Goal: Task Accomplishment & Management: Use online tool/utility

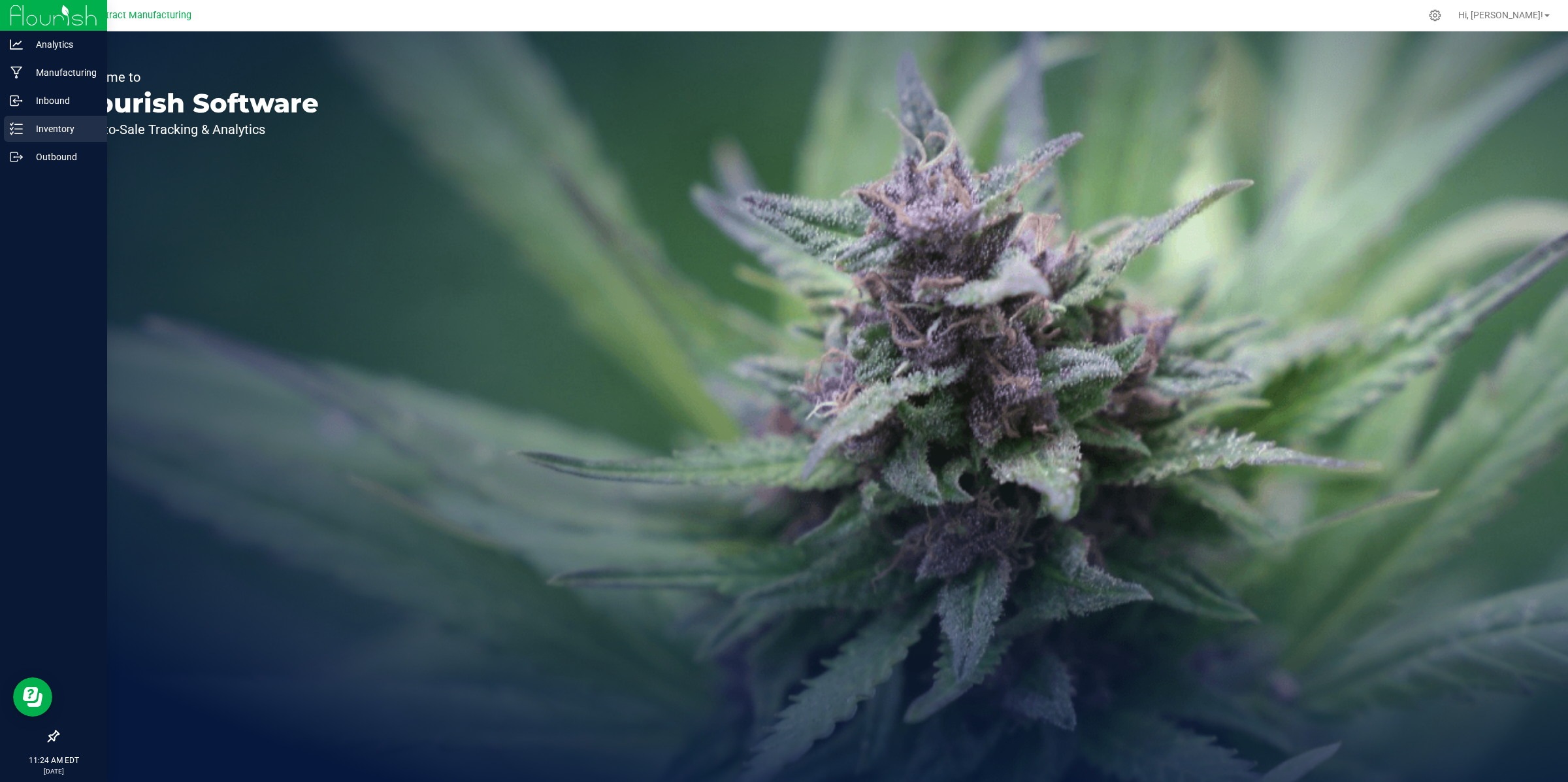
click at [47, 128] on p "Inventory" at bounding box center [62, 128] width 78 height 16
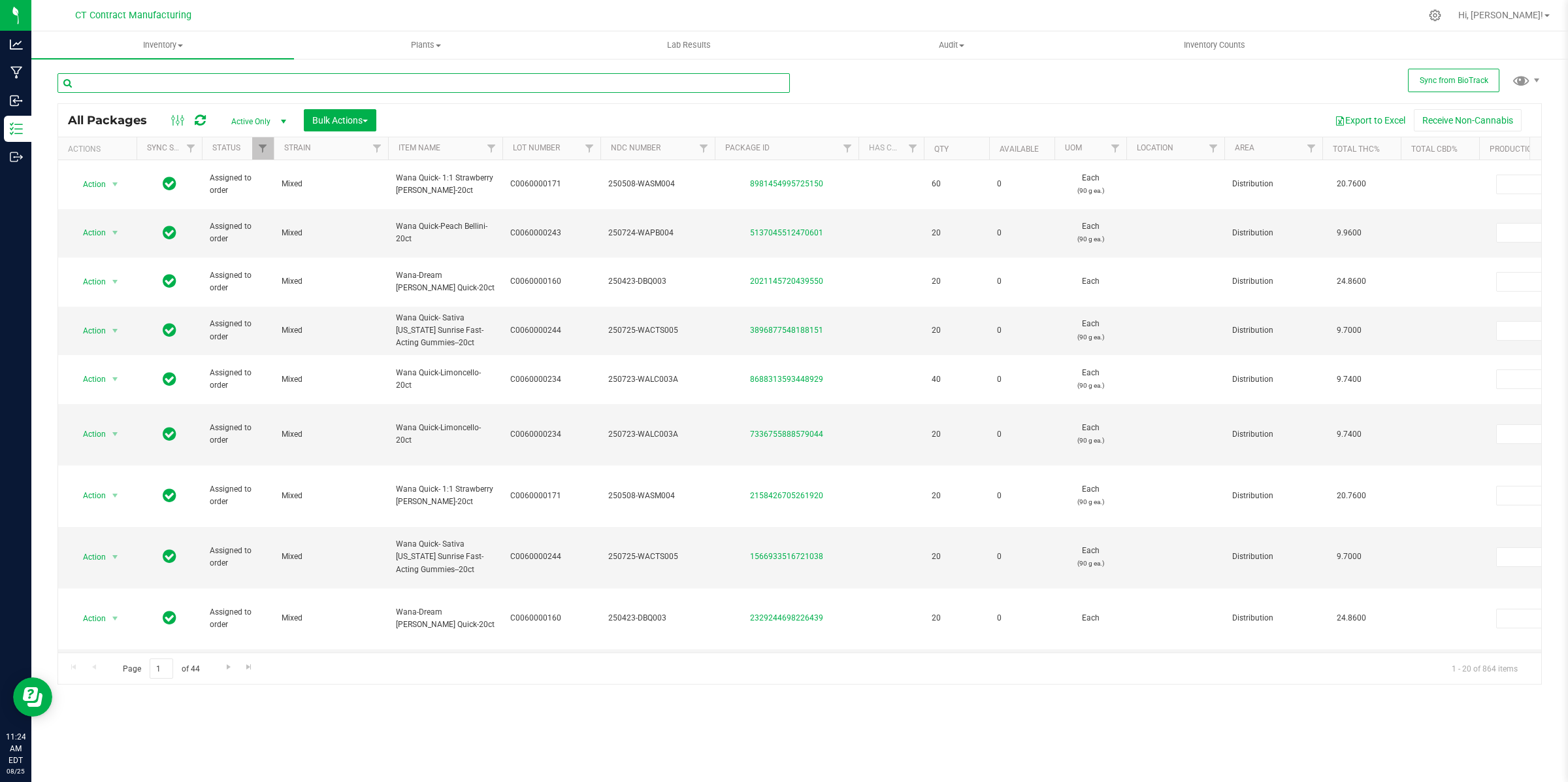
click at [216, 87] on input "text" at bounding box center [424, 82] width 732 height 20
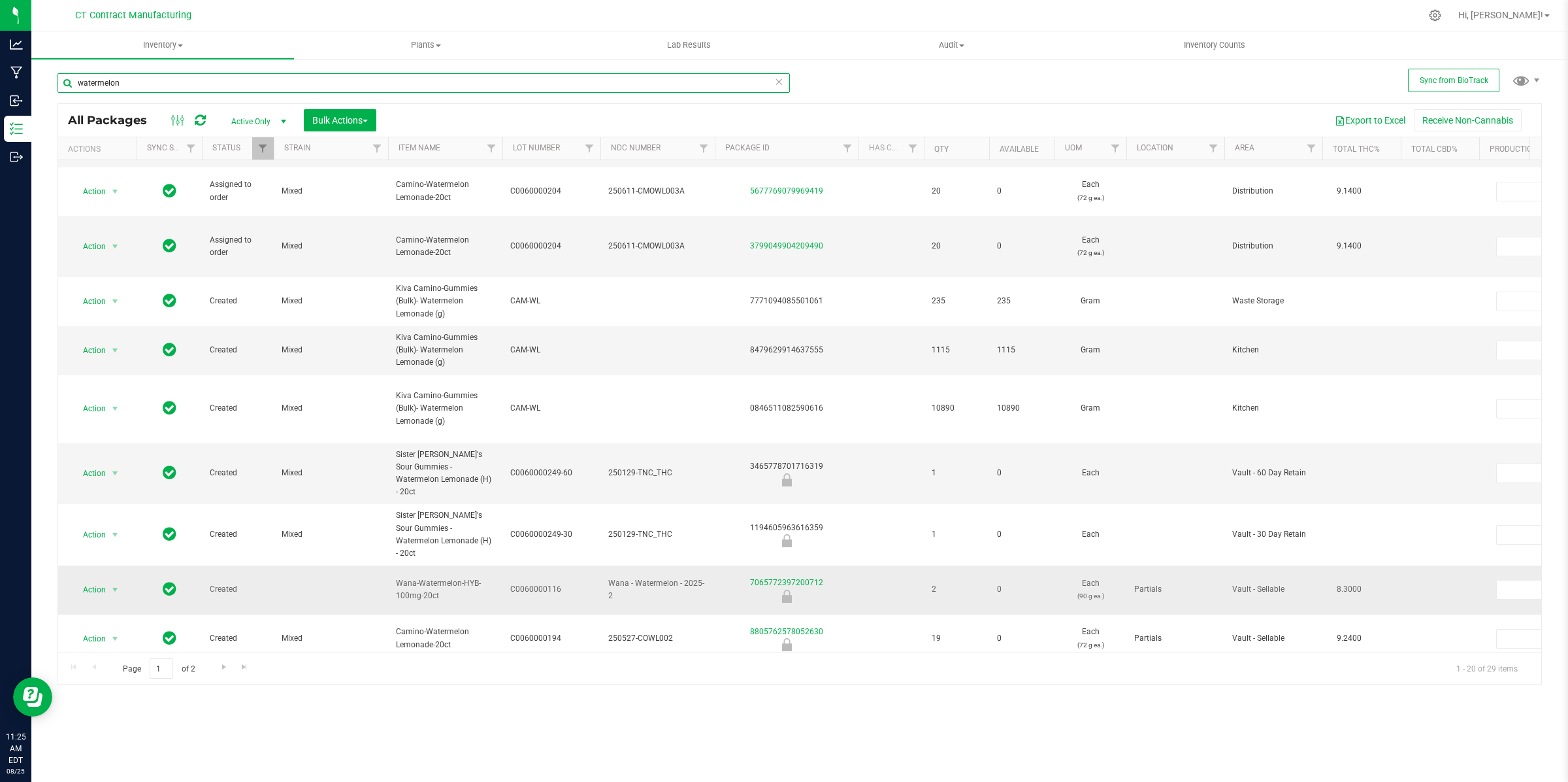
scroll to position [61, 0]
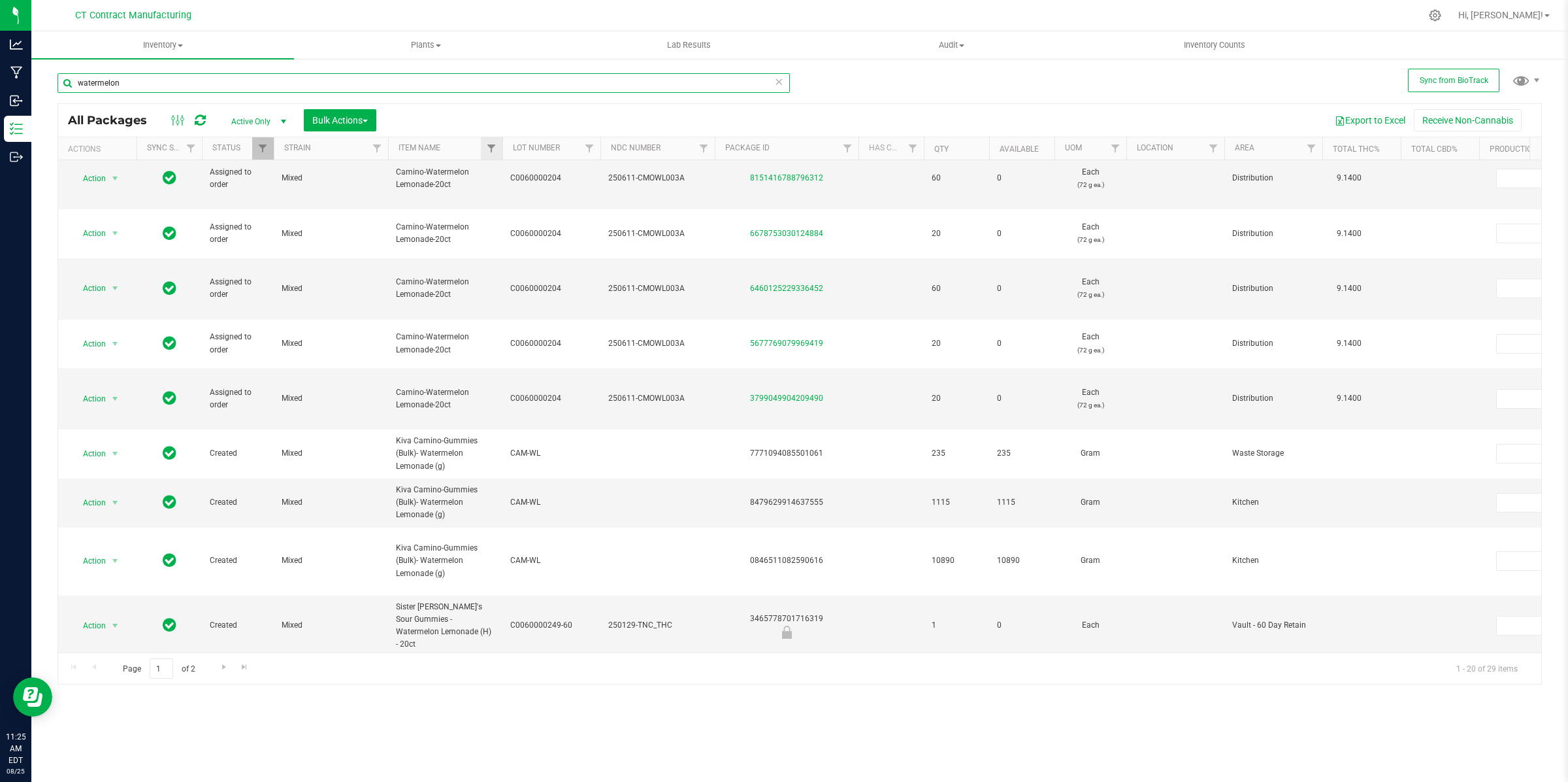
type input "watermelon"
click at [492, 141] on link "Filter" at bounding box center [492, 148] width 22 height 22
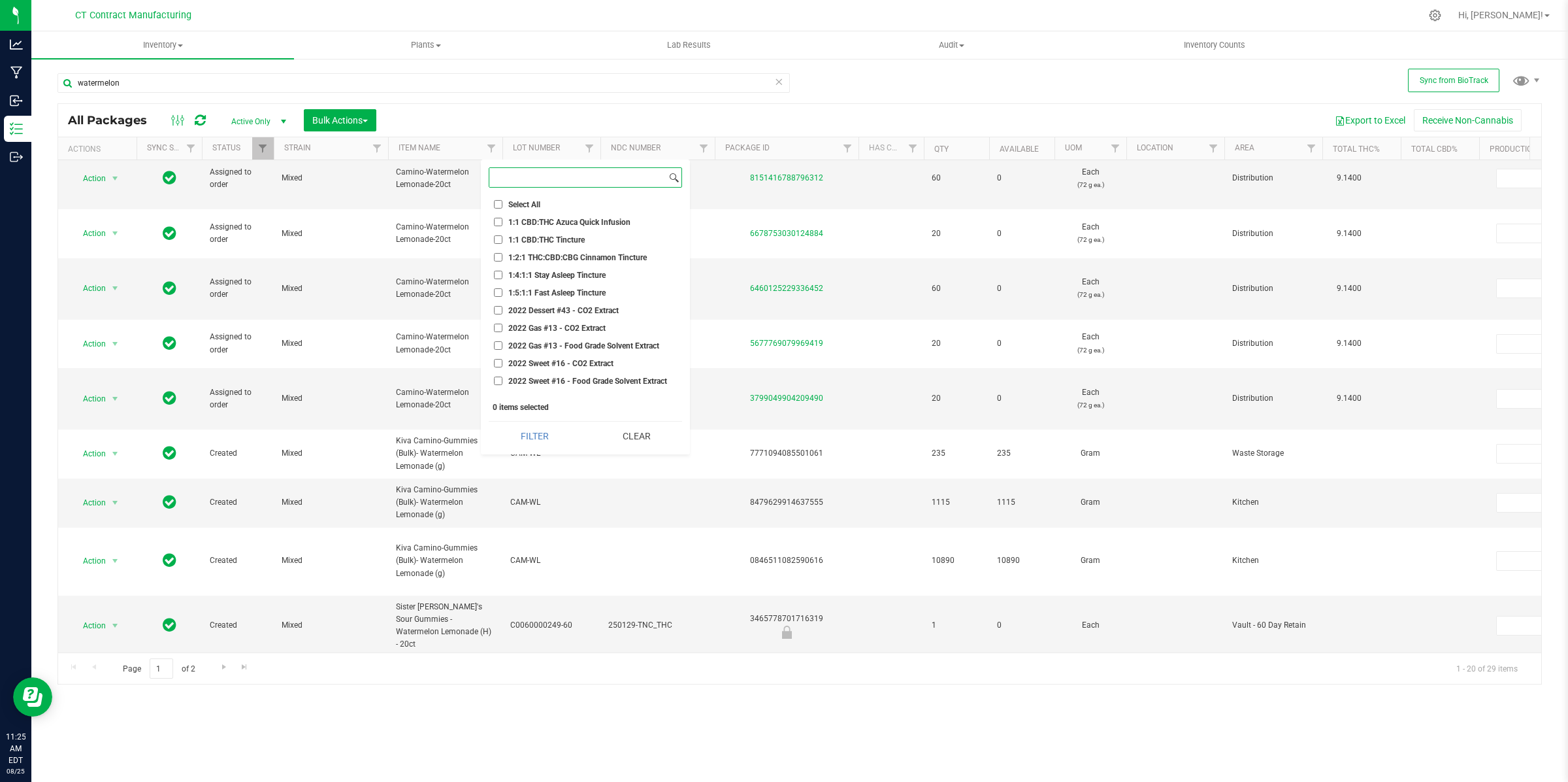
click at [567, 175] on input at bounding box center [578, 178] width 177 height 19
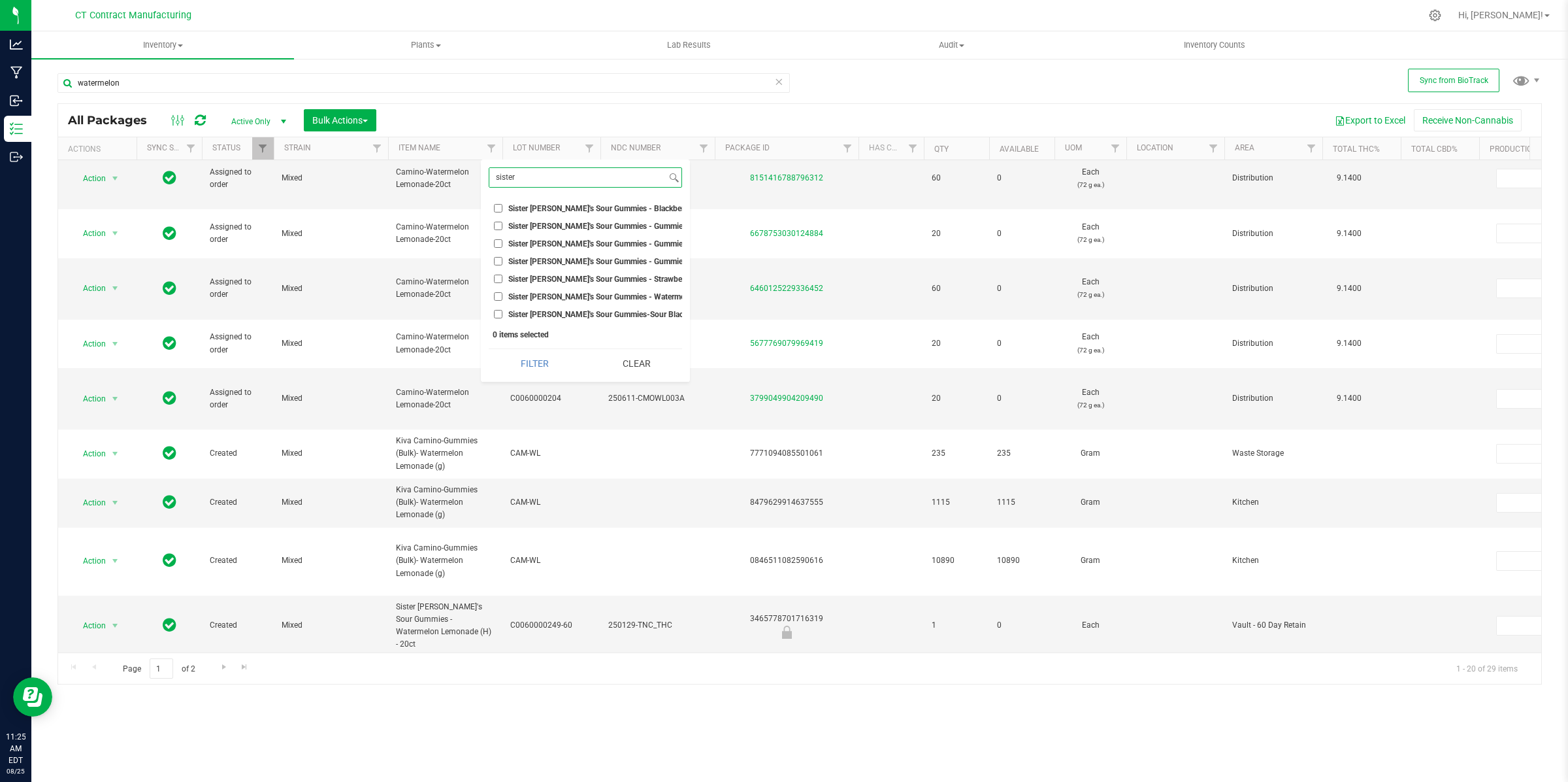
type input "sister"
click at [498, 295] on input "Sister [PERSON_NAME]'s Sour Gummies - Watermelon Lemonade (H) - 20ct" at bounding box center [498, 296] width 9 height 9
checkbox input "true"
click at [547, 374] on button "Filter" at bounding box center [534, 363] width 92 height 29
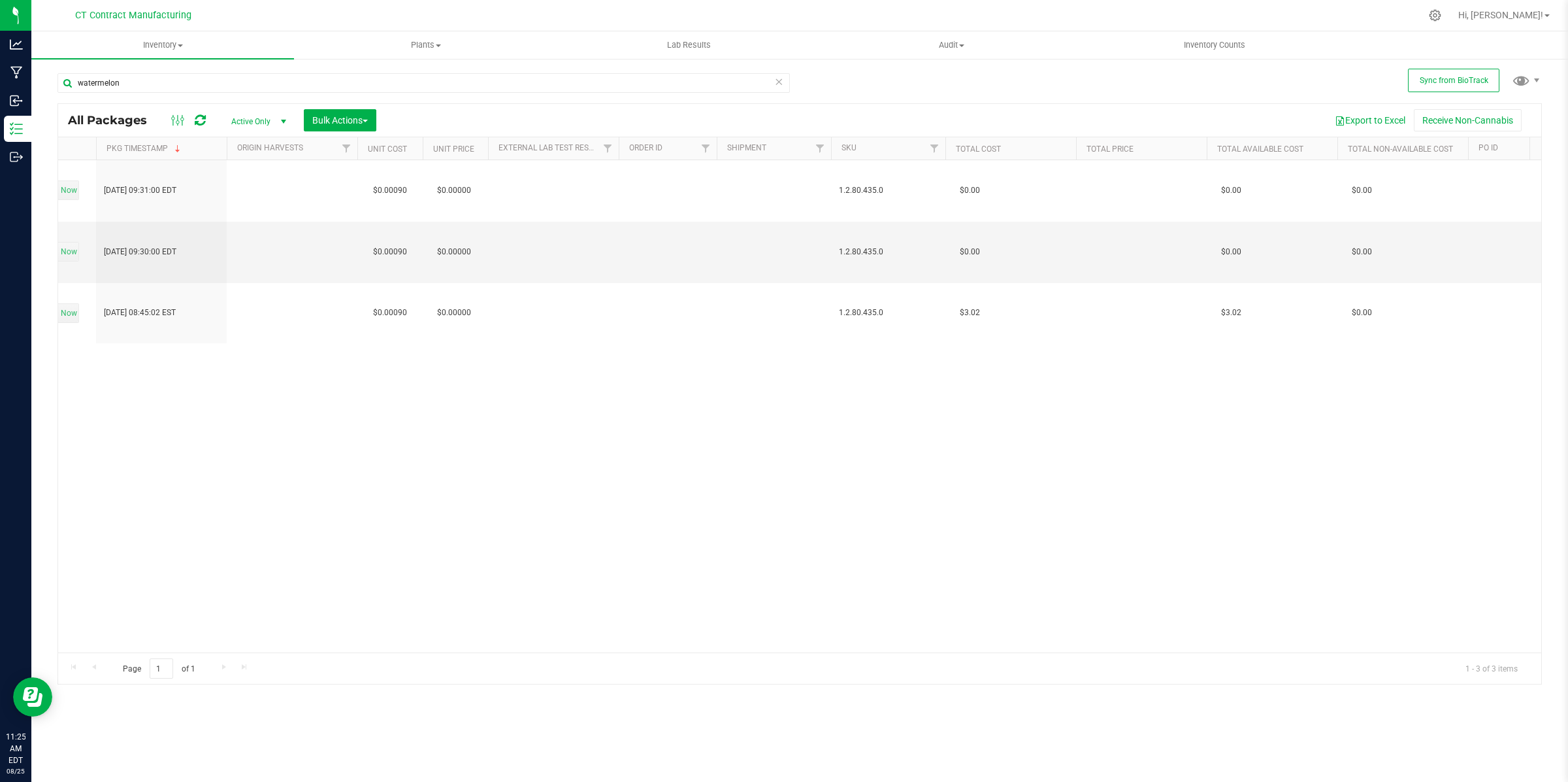
scroll to position [0, 1606]
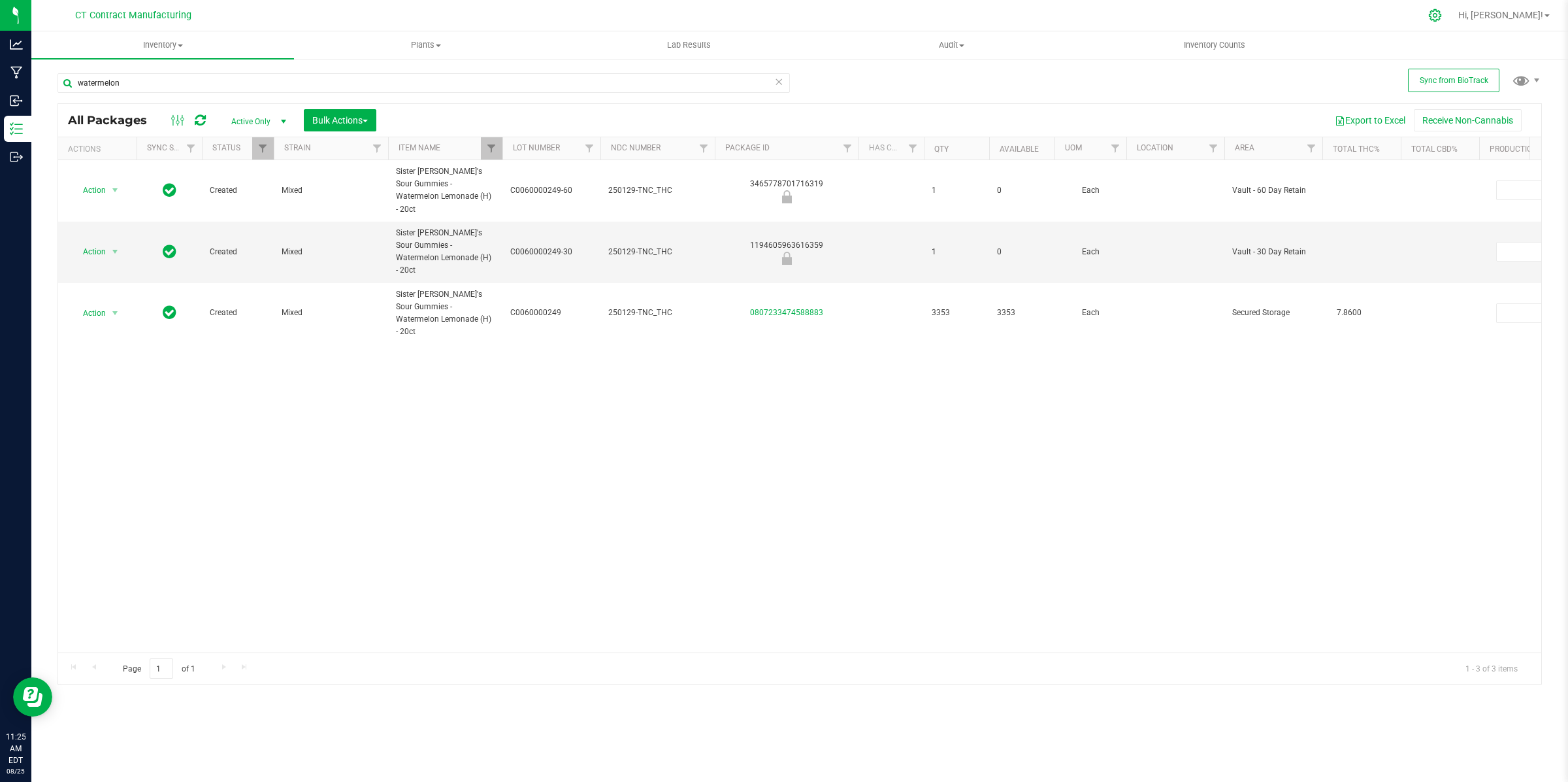
click at [1442, 11] on icon at bounding box center [1435, 16] width 14 height 14
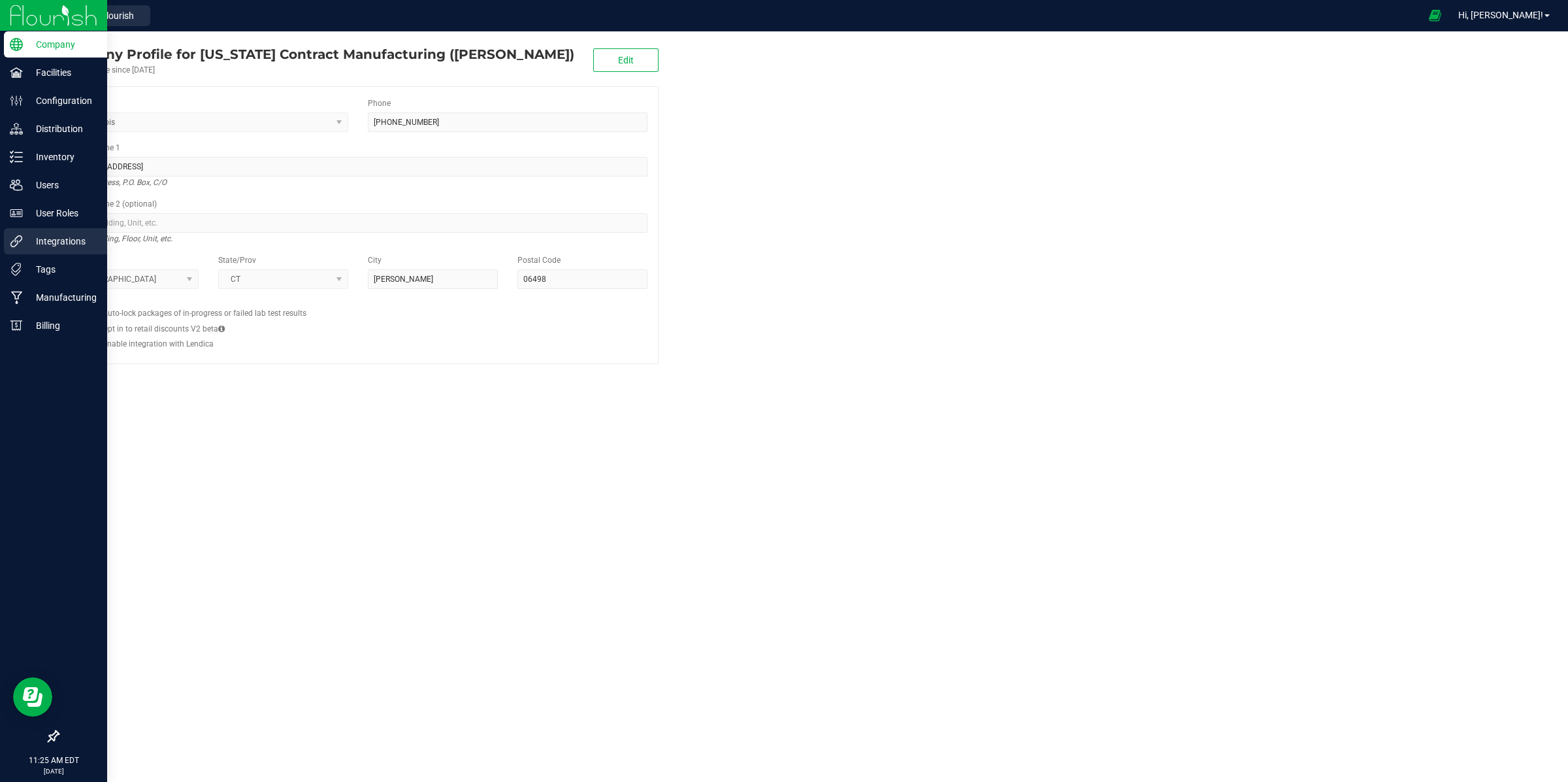
click at [55, 239] on p "Integrations" at bounding box center [62, 241] width 78 height 16
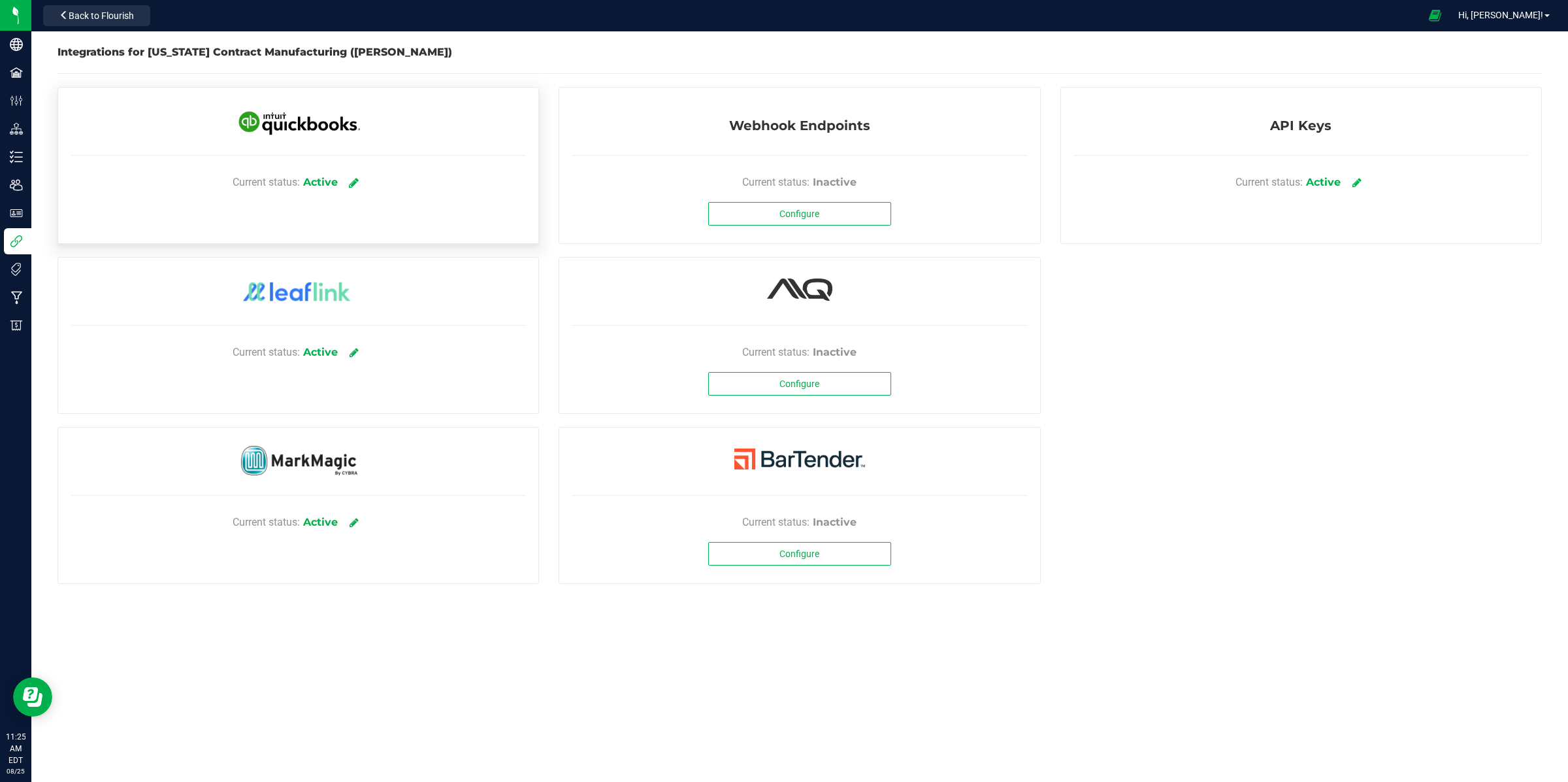
click at [359, 180] on icon at bounding box center [353, 182] width 10 height 11
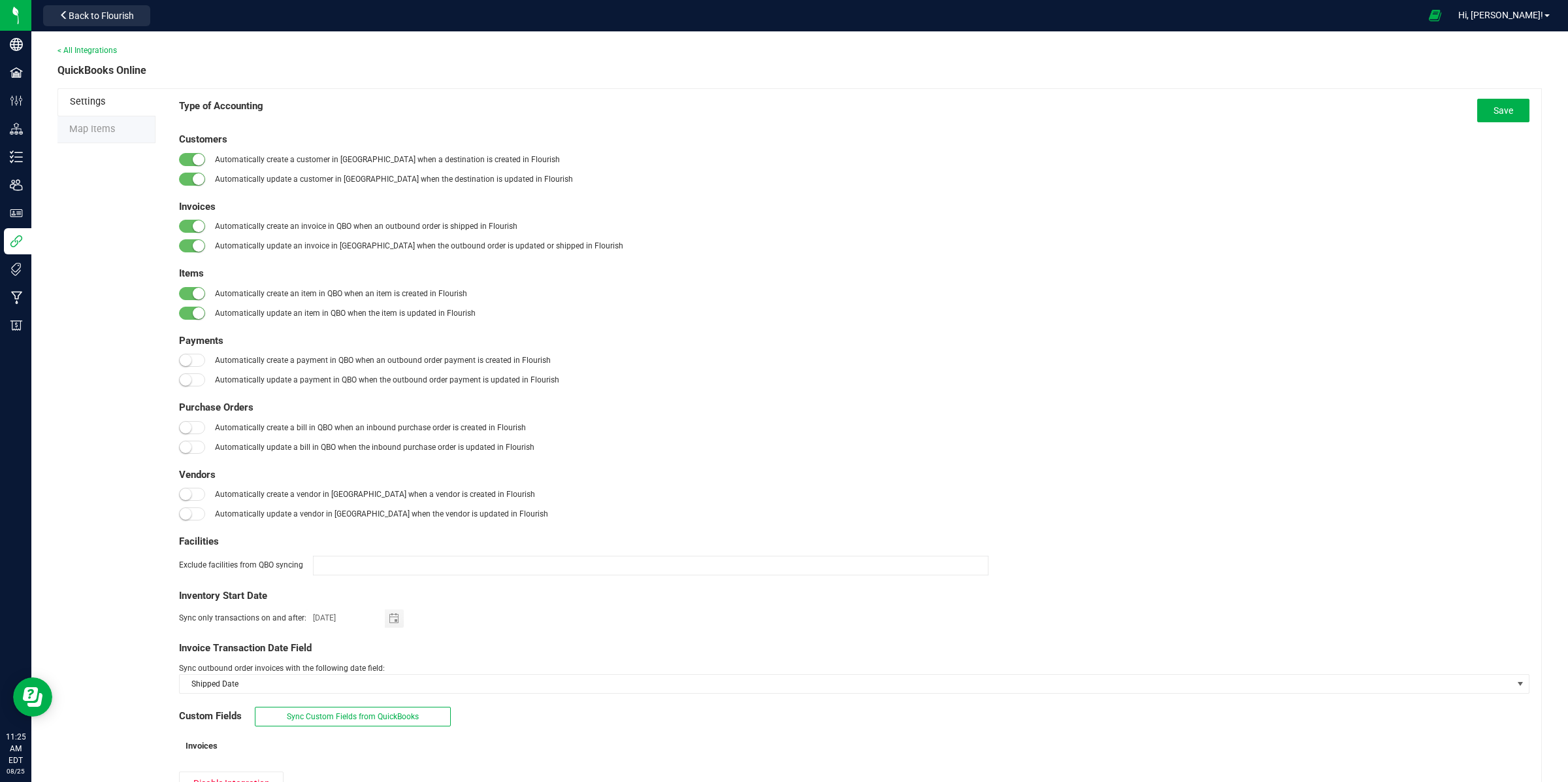
click at [113, 129] on span "Map Items" at bounding box center [93, 129] width 46 height 11
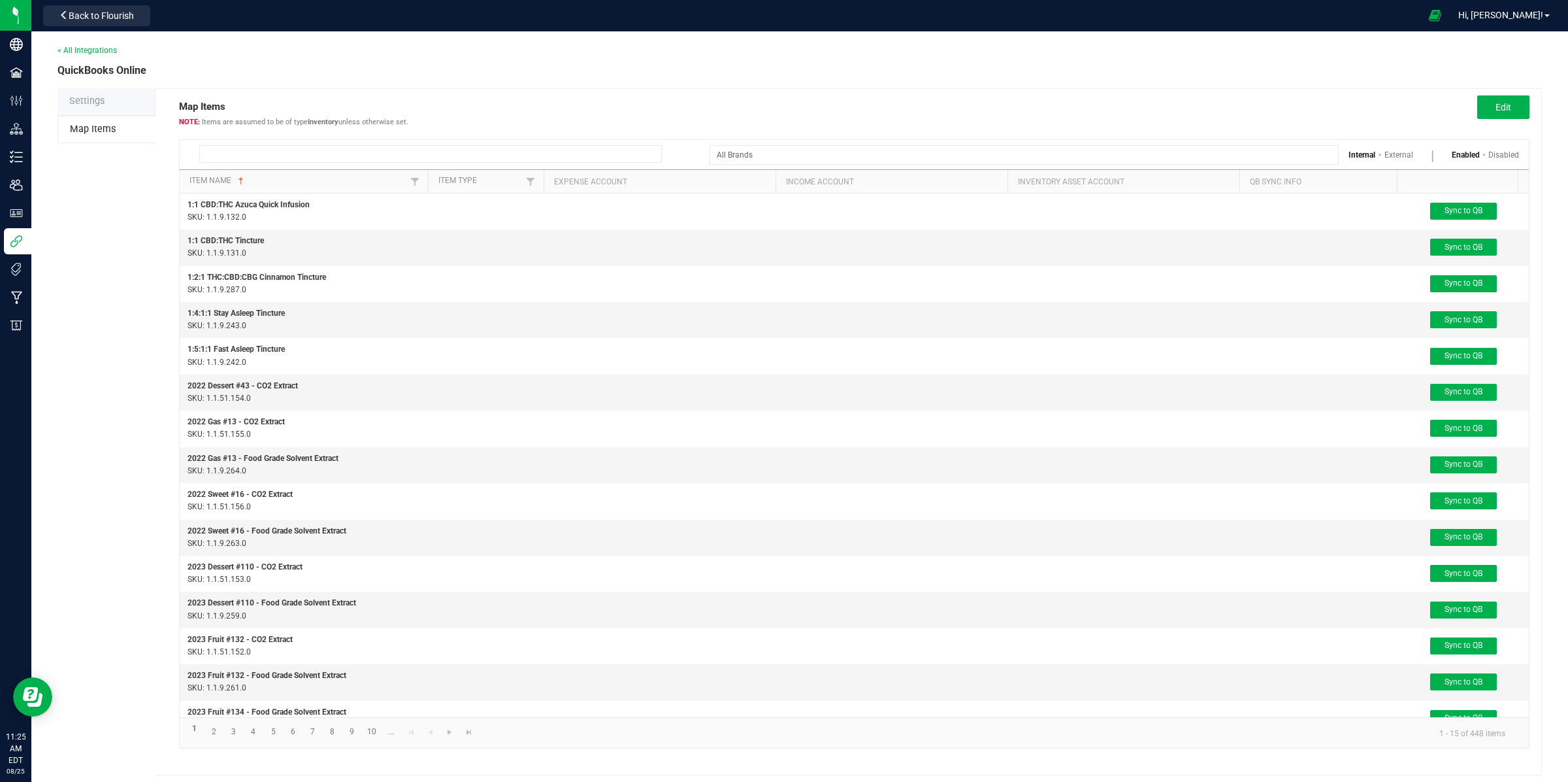
click at [511, 153] on input at bounding box center [430, 154] width 463 height 18
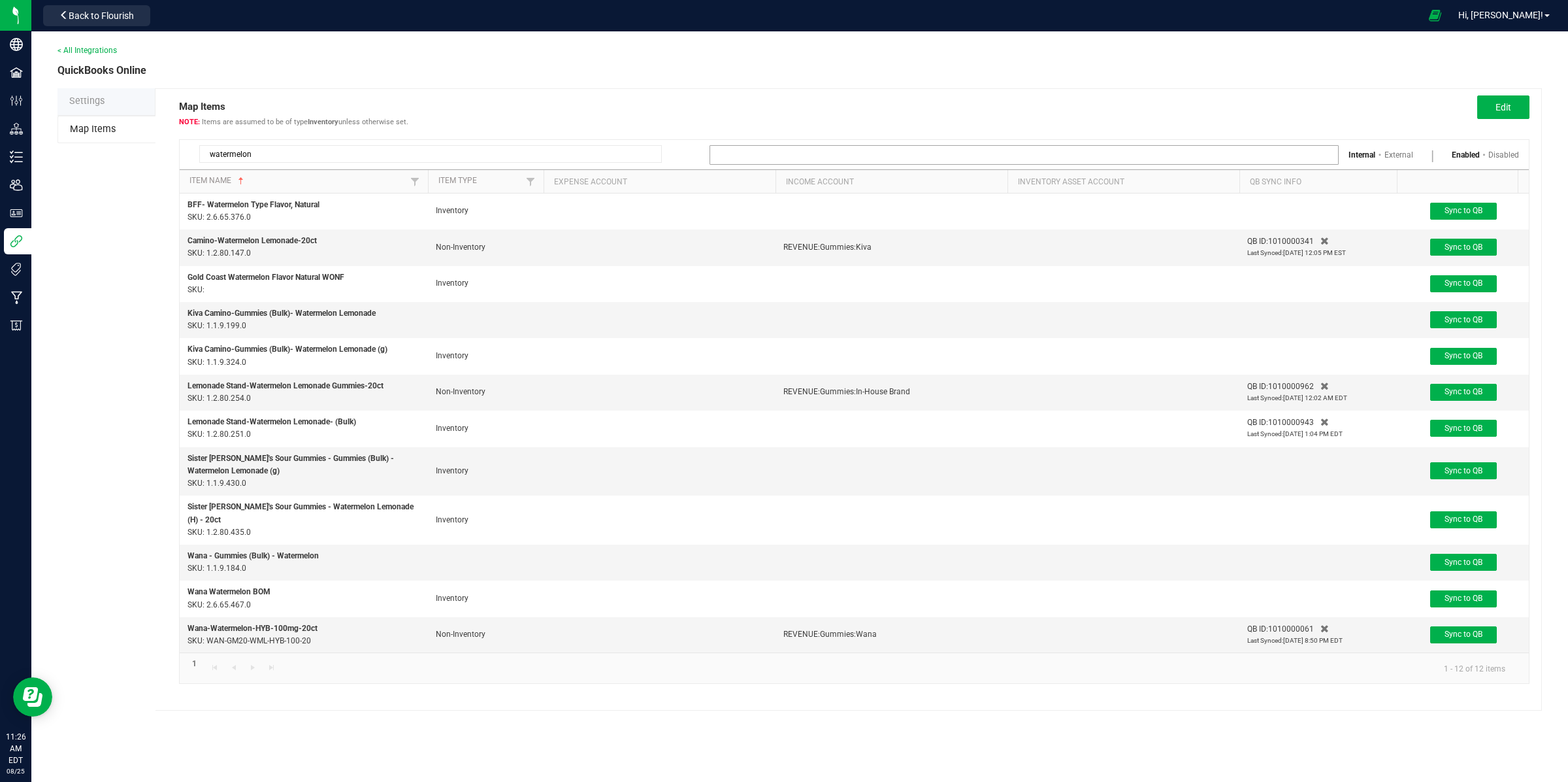
click at [784, 160] on input at bounding box center [1015, 155] width 611 height 18
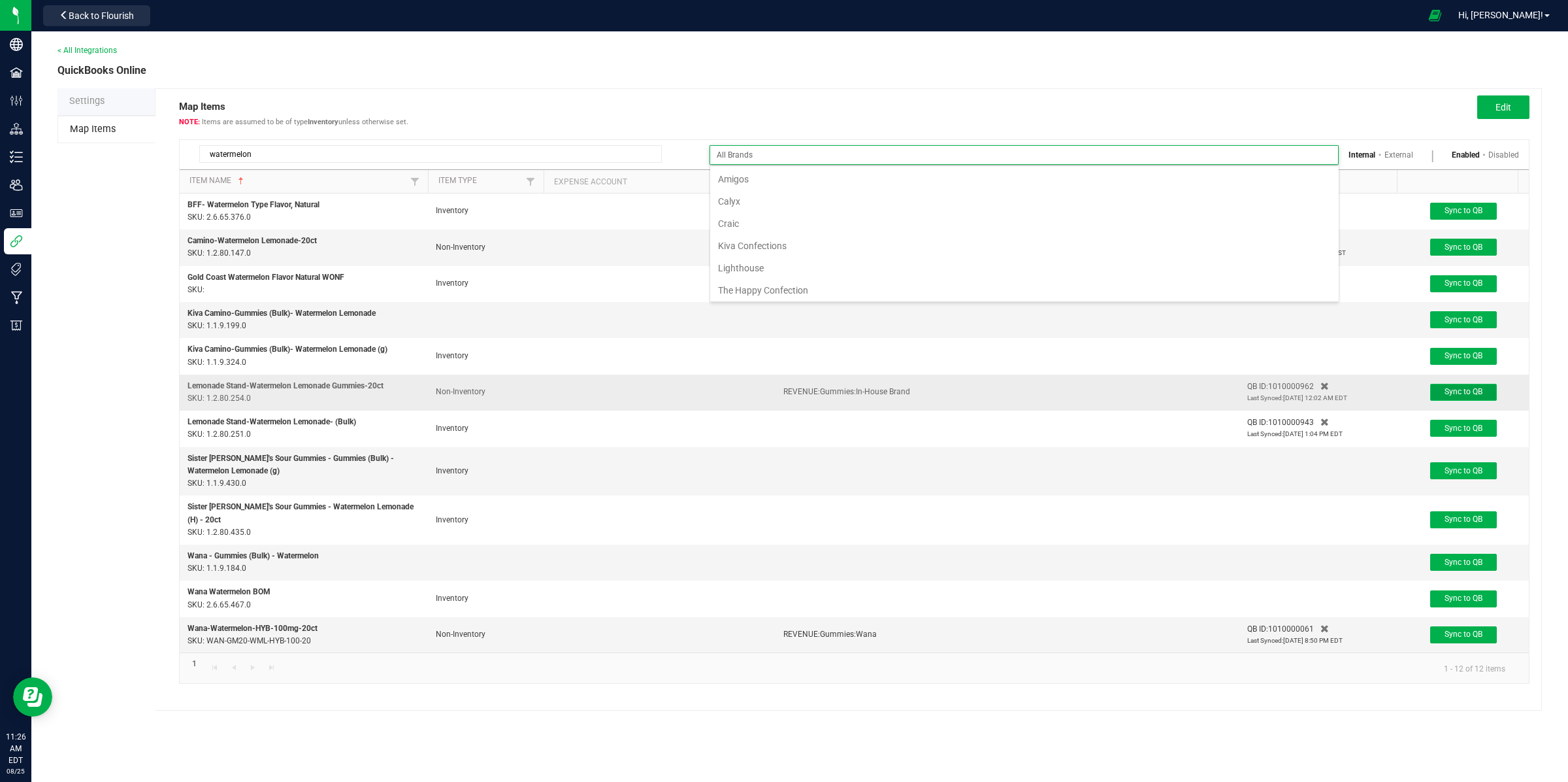
click at [1471, 393] on span "Sync to QB" at bounding box center [1463, 392] width 38 height 9
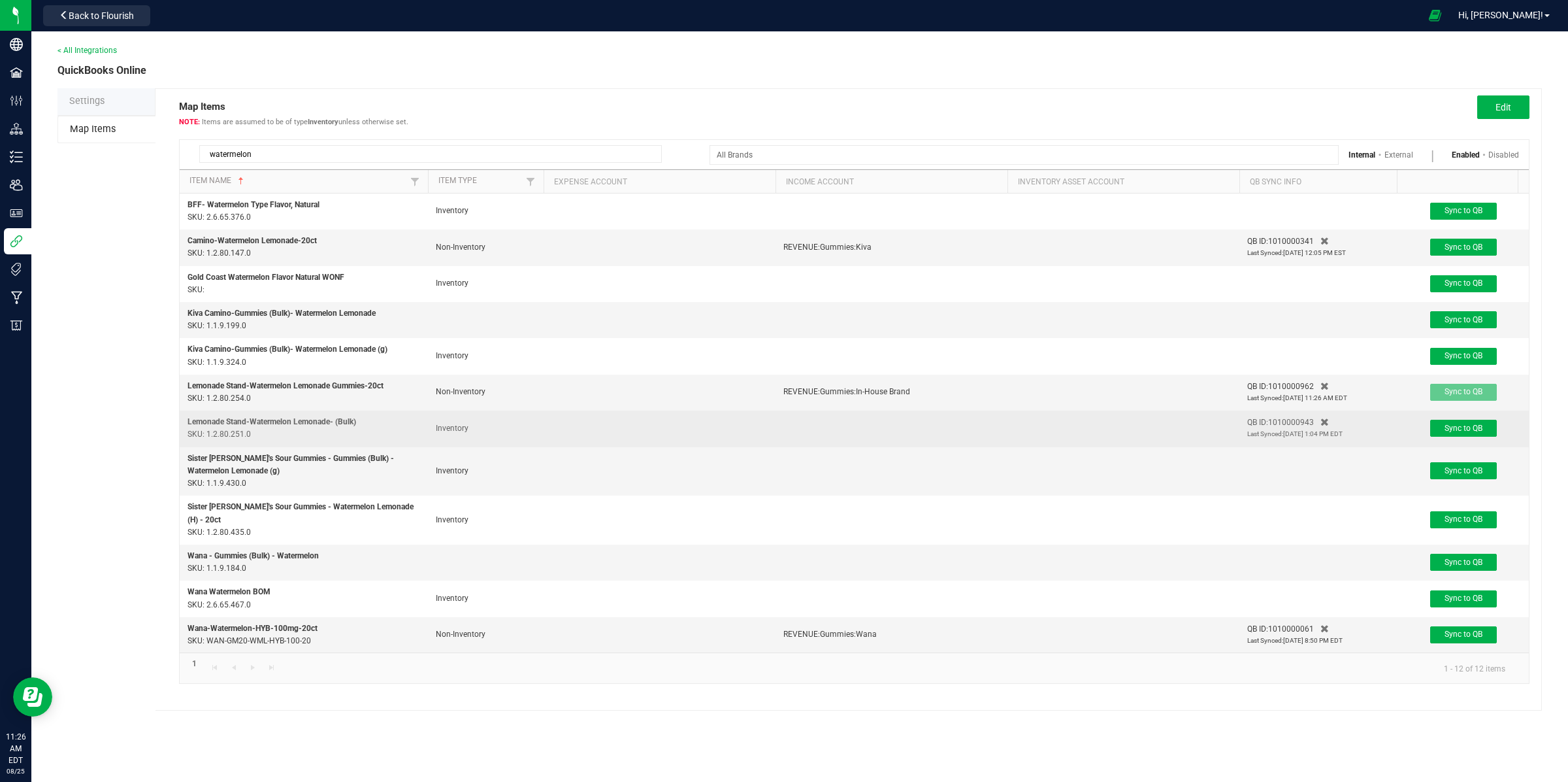
click at [899, 429] on td at bounding box center [891, 428] width 232 height 36
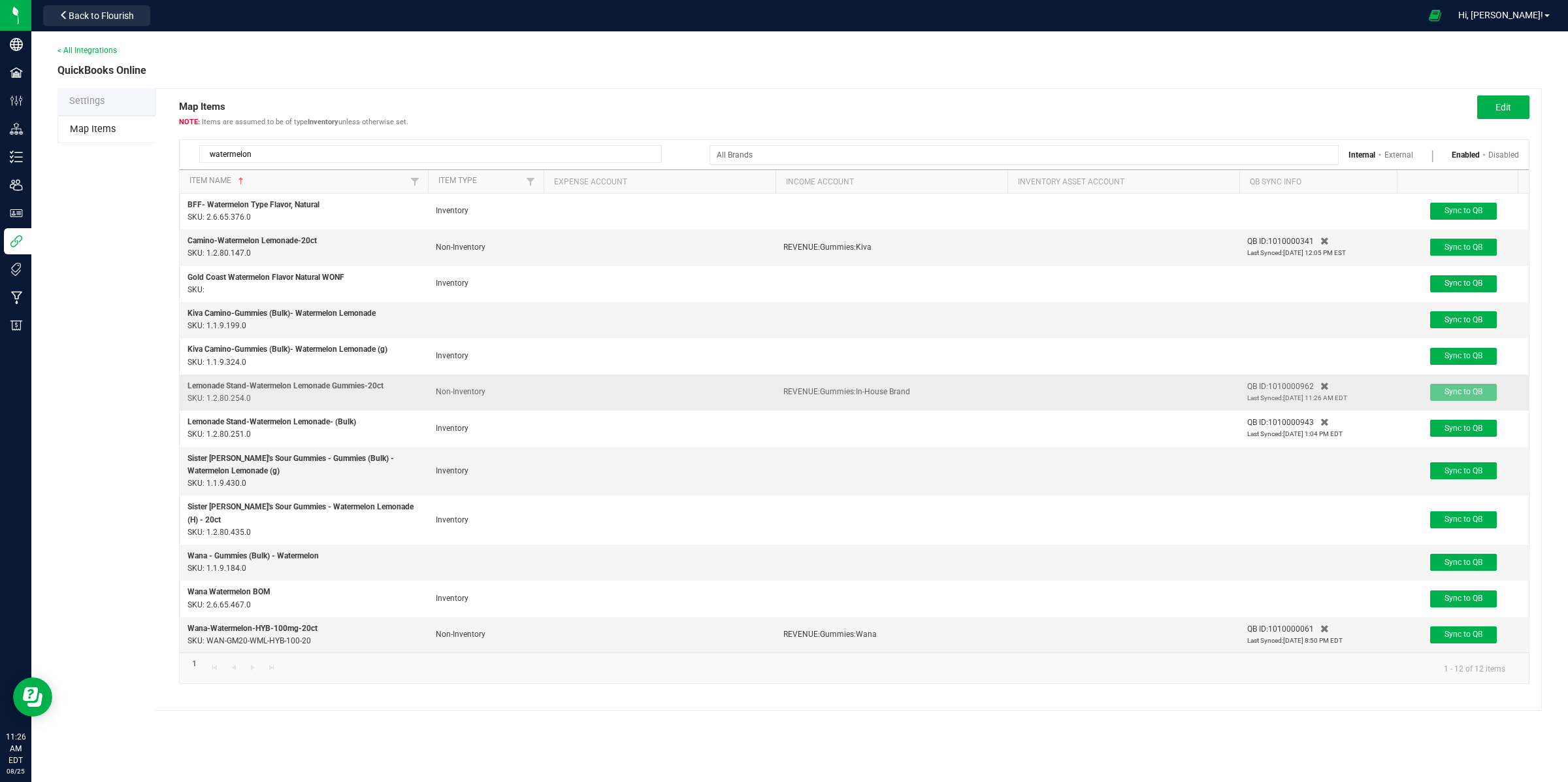
click at [849, 393] on span "REVENUE:Gummies:In-House Brand" at bounding box center [847, 392] width 127 height 9
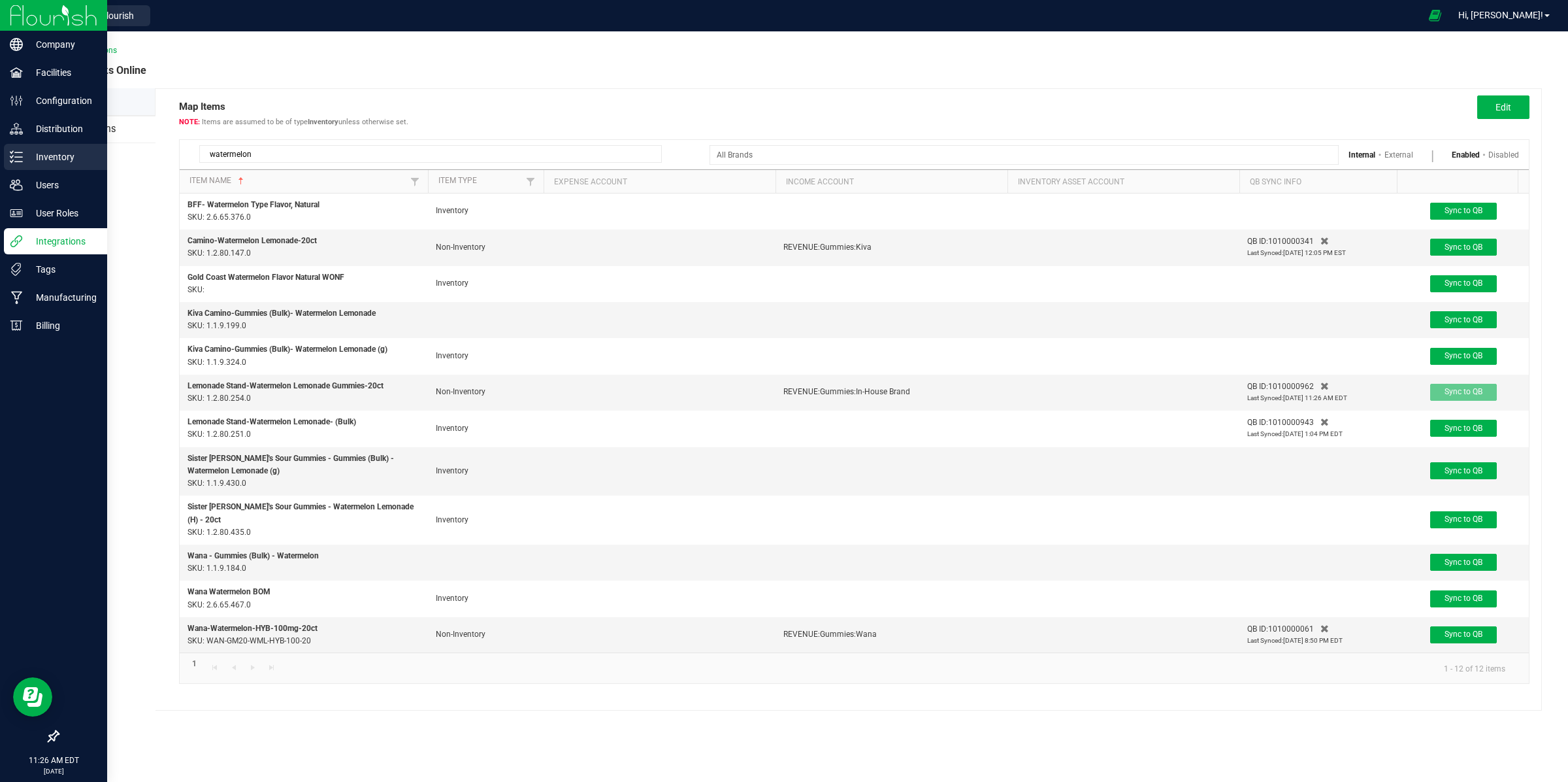
drag, startPoint x: 298, startPoint y: 149, endPoint x: 2, endPoint y: 149, distance: 296.0
click at [2, 149] on div "Company Facilities Configuration Distribution Inventory Users User Roles Integr…" at bounding box center [784, 391] width 1568 height 782
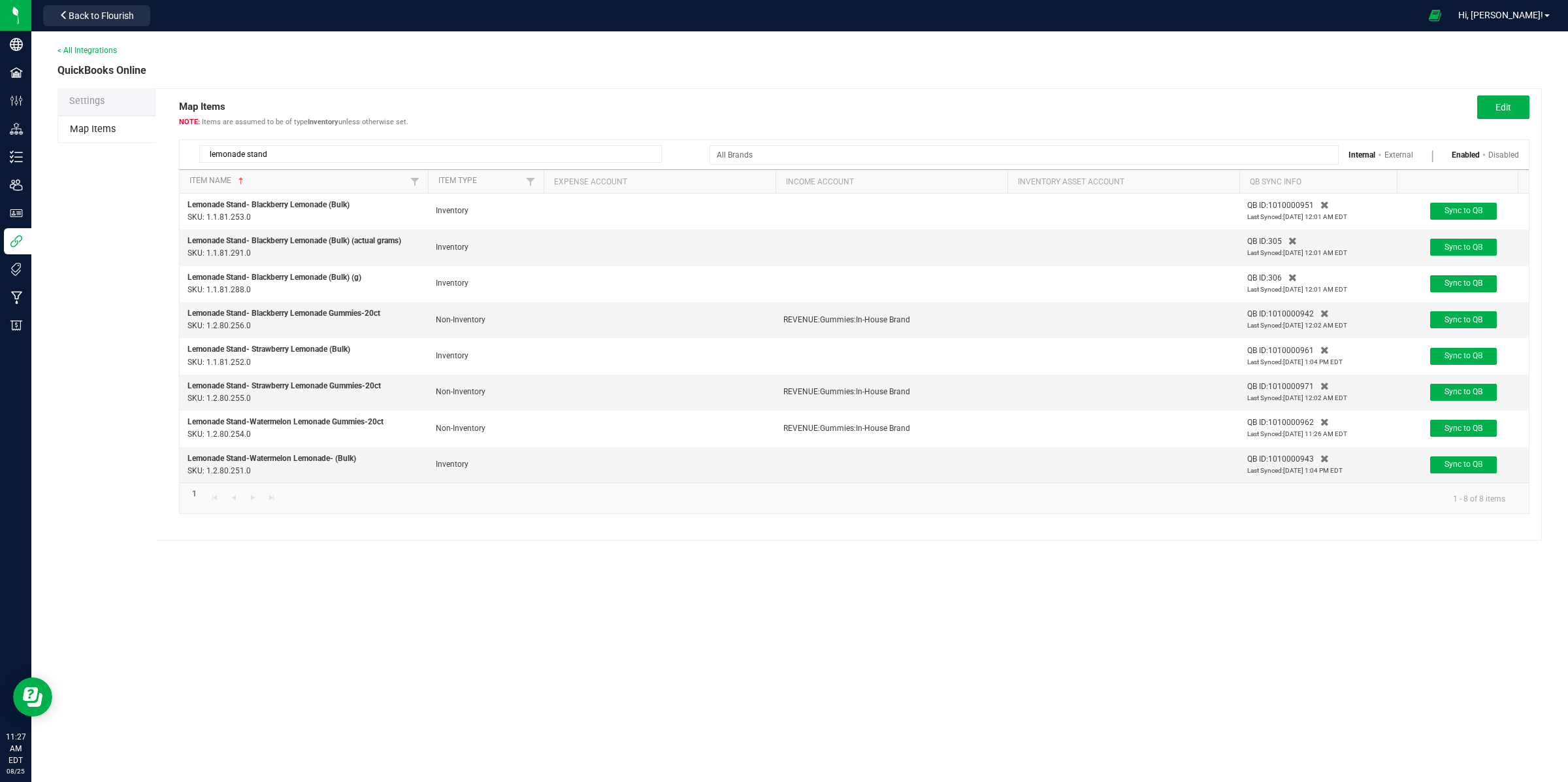
click at [248, 175] on th "Item Name" at bounding box center [303, 181] width 248 height 24
click at [243, 181] on span "Sortable" at bounding box center [241, 180] width 10 height 10
click at [1448, 393] on span "Sync to QB" at bounding box center [1463, 392] width 38 height 9
click at [1461, 314] on button "Sync to QB" at bounding box center [1463, 319] width 67 height 17
drag, startPoint x: 303, startPoint y: 153, endPoint x: 84, endPoint y: 160, distance: 219.1
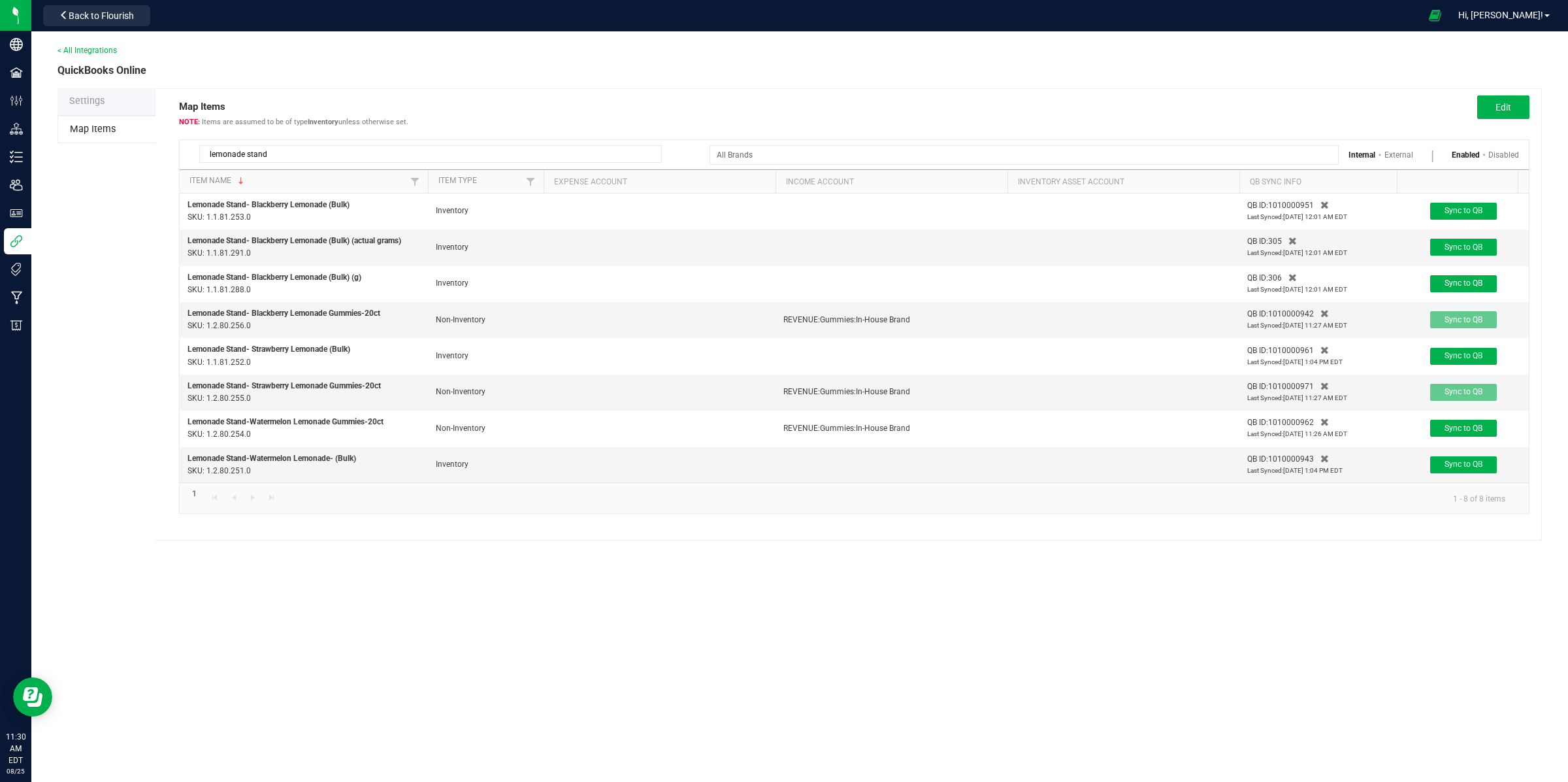
click at [84, 160] on div "Settings Map Items Map Items Items are assumed to be of type Inventory unless o…" at bounding box center [799, 314] width 1484 height 452
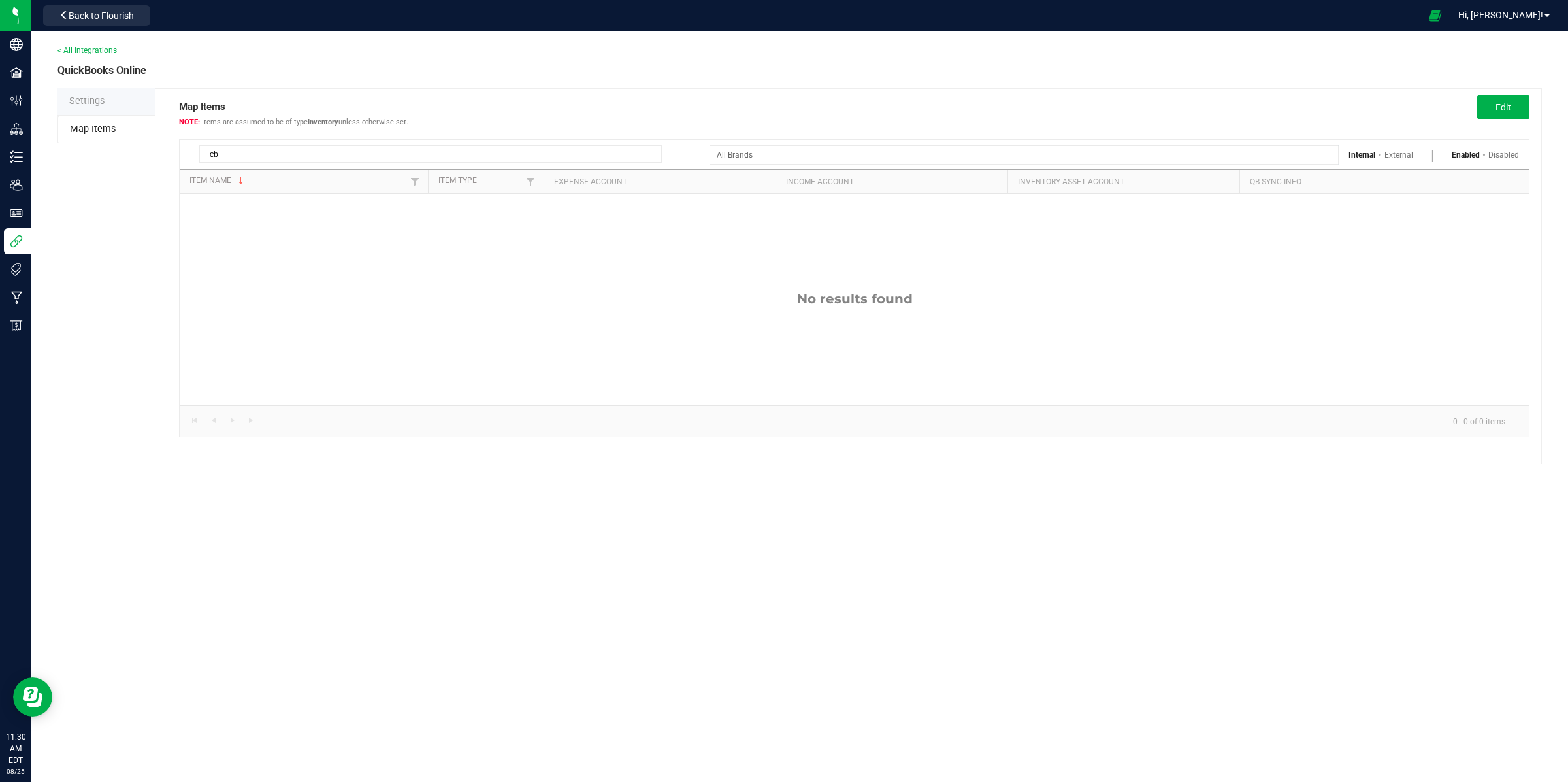
type input "c"
type input "s"
